Goal: Task Accomplishment & Management: Manage account settings

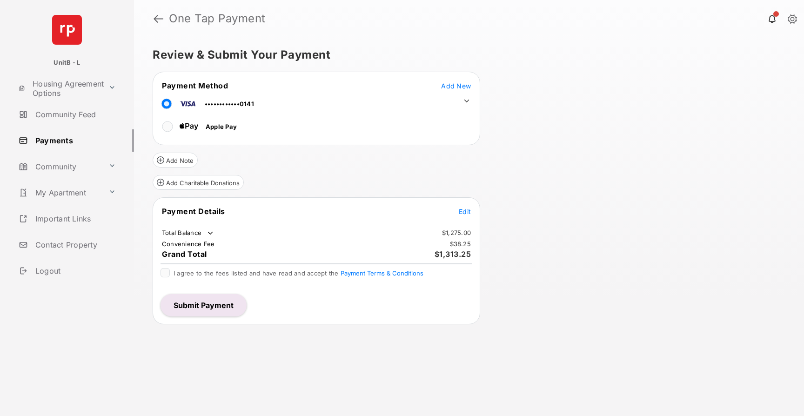
click at [466, 100] on icon at bounding box center [466, 101] width 8 height 8
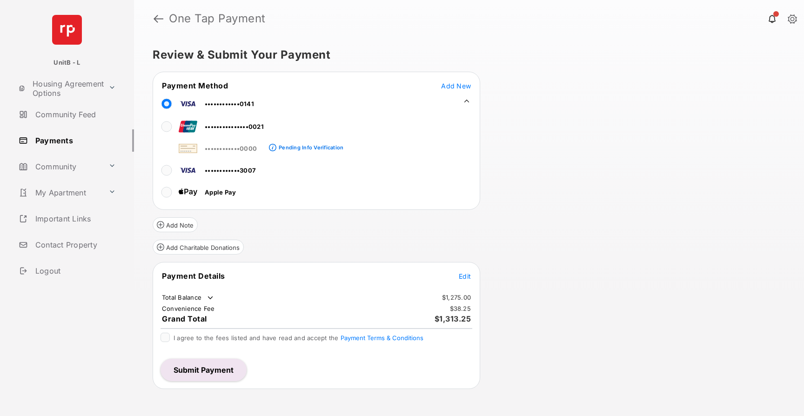
click at [222, 123] on span "•••••••••••••••0021" at bounding box center [234, 126] width 59 height 7
click at [220, 126] on span "•••••••••••••••0021" at bounding box center [234, 126] width 59 height 7
click at [161, 20] on link at bounding box center [159, 18] width 10 height 22
